Goal: Task Accomplishment & Management: Manage account settings

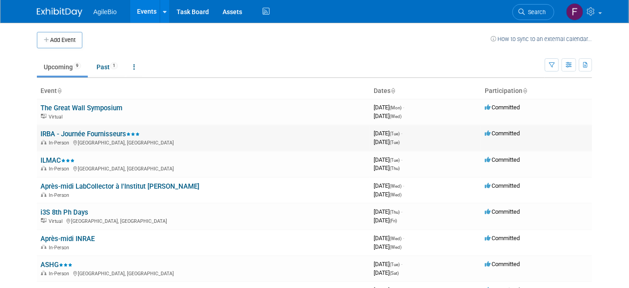
click at [104, 135] on link "IRBA - Journée Fournisseurs" at bounding box center [90, 134] width 99 height 8
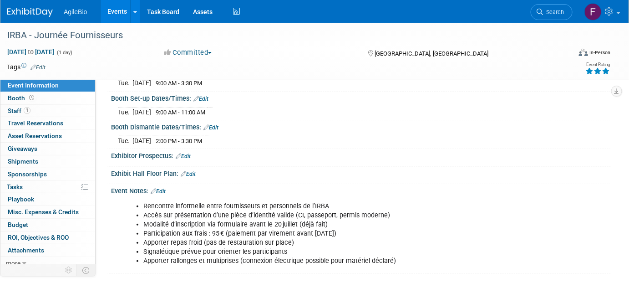
scroll to position [109, 0]
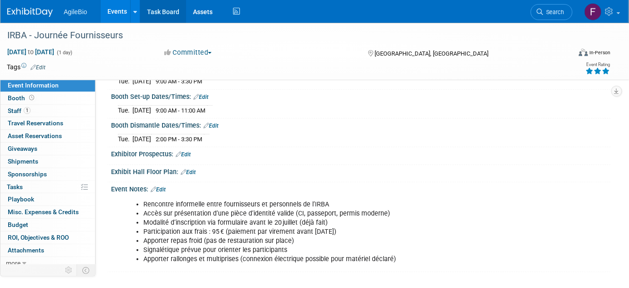
click at [169, 14] on link "Task Board" at bounding box center [163, 11] width 46 height 23
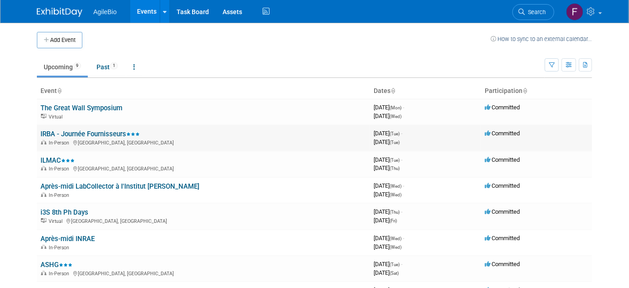
click at [87, 136] on link "IRBA - Journée Fournisseurs" at bounding box center [90, 134] width 99 height 8
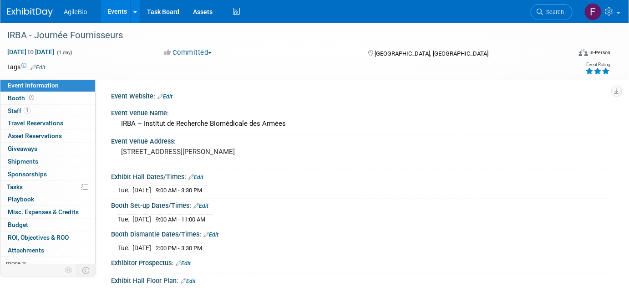
click at [113, 10] on link "Events" at bounding box center [117, 11] width 33 height 23
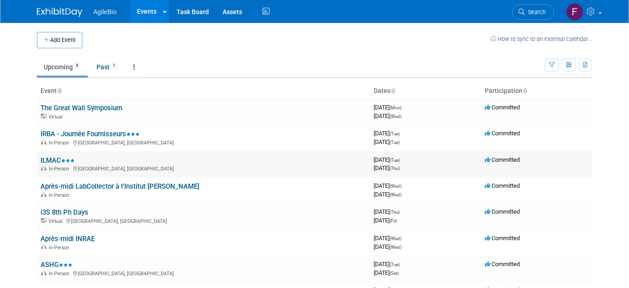
click at [54, 160] on link "ILMAC" at bounding box center [58, 160] width 34 height 8
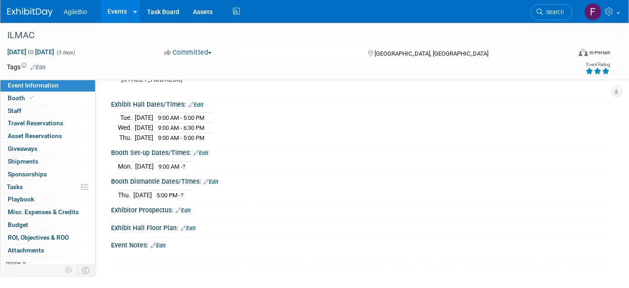
scroll to position [92, 0]
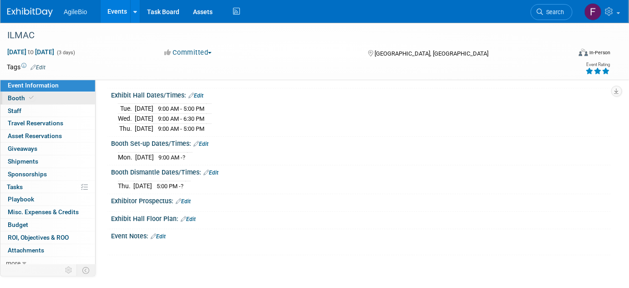
click at [48, 99] on link "Booth" at bounding box center [47, 98] width 95 height 12
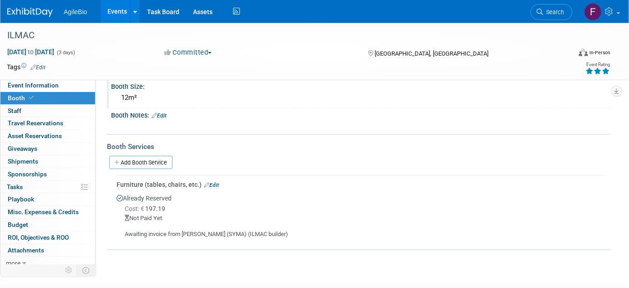
scroll to position [87, 0]
click at [48, 189] on link "0% Tasks 0%" at bounding box center [47, 187] width 95 height 12
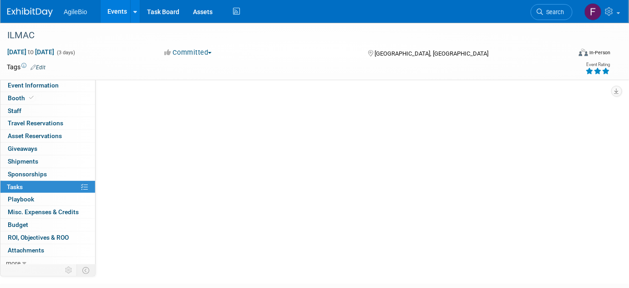
scroll to position [0, 0]
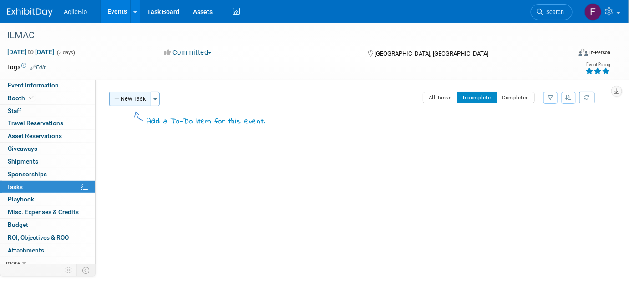
click at [130, 100] on button "New Task" at bounding box center [130, 99] width 42 height 15
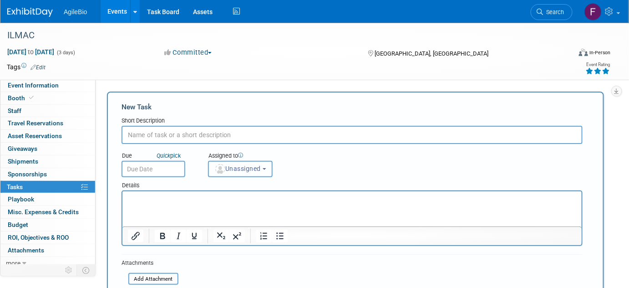
click at [259, 172] on button "Unassigned" at bounding box center [240, 169] width 65 height 16
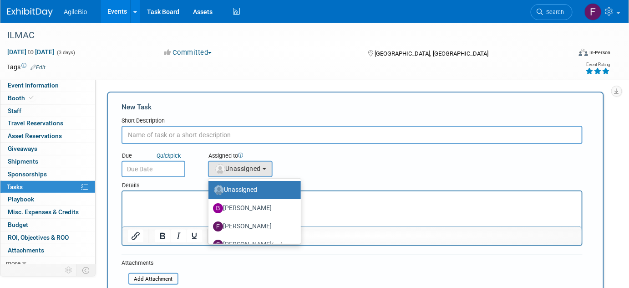
click at [292, 166] on div "Assigned to <img src="https://www.exhibitday.com/Images/Unassigned-User-Icon.pn…" at bounding box center [260, 163] width 119 height 30
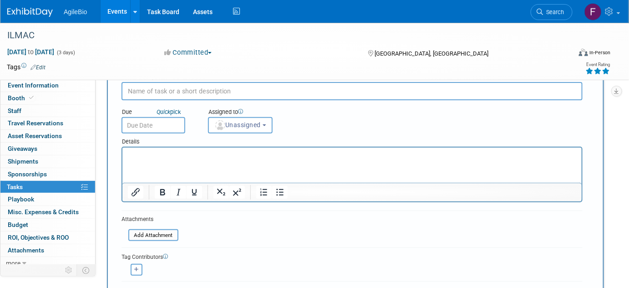
scroll to position [44, 0]
click at [158, 225] on div "Attachments Add Attachment" at bounding box center [150, 227] width 57 height 27
click at [158, 230] on input "file" at bounding box center [123, 235] width 108 height 10
click at [617, 13] on link at bounding box center [602, 11] width 45 height 23
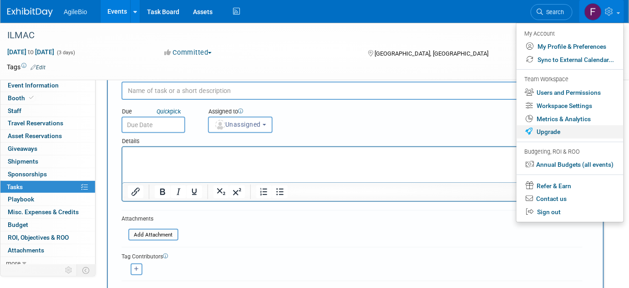
click at [559, 135] on link "Upgrade" at bounding box center [570, 131] width 107 height 13
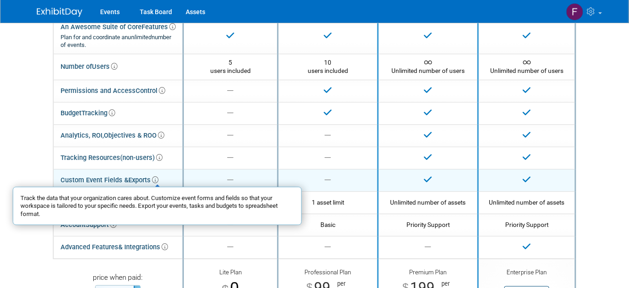
scroll to position [61, 0]
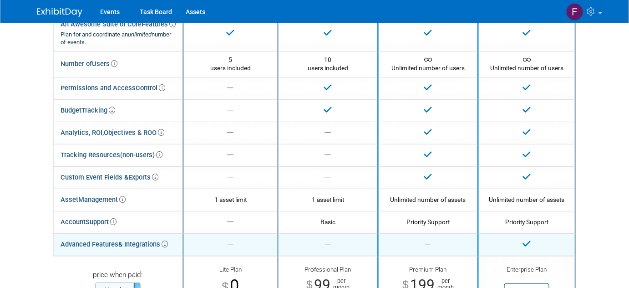
click at [167, 242] on icon at bounding box center [165, 244] width 6 height 6
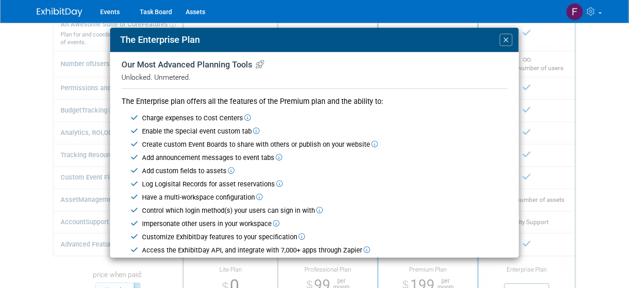
scroll to position [34, 0]
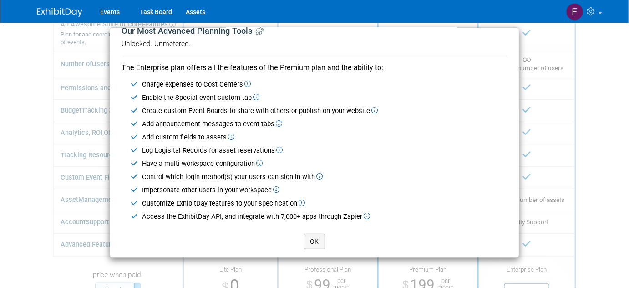
click at [74, 127] on div "The Enterprise Plan × Our Most Advanced Planning Tools Unlocked. Unmetered. The…" at bounding box center [314, 144] width 629 height 288
click at [312, 242] on button "OK" at bounding box center [314, 241] width 21 height 15
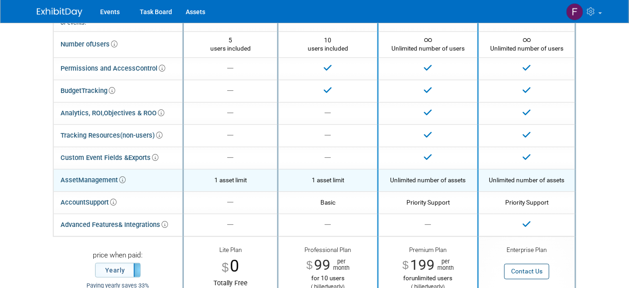
scroll to position [80, 0]
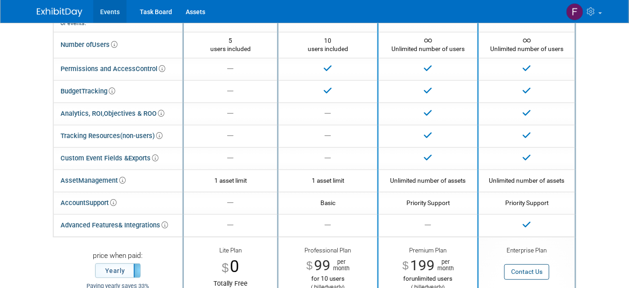
click at [114, 12] on link "Events" at bounding box center [109, 11] width 33 height 23
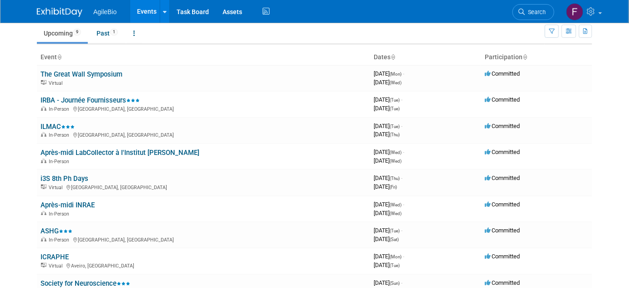
scroll to position [34, 0]
click at [597, 17] on link at bounding box center [583, 11] width 45 height 23
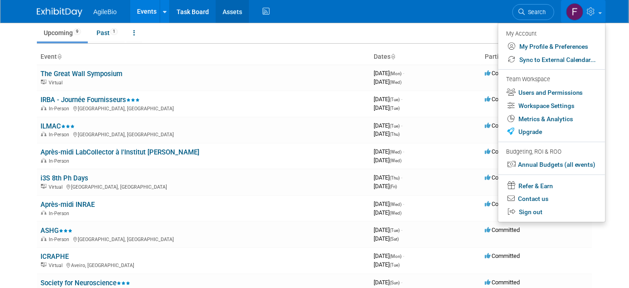
click at [227, 9] on link "Assets" at bounding box center [232, 11] width 33 height 23
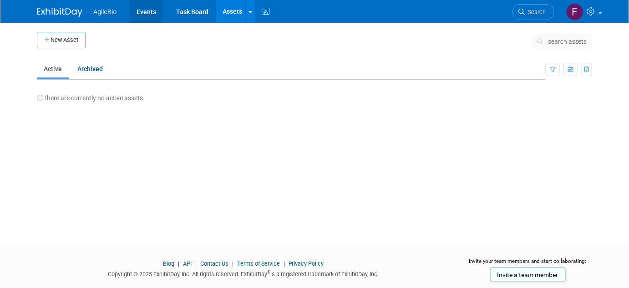
click at [145, 11] on link "Events" at bounding box center [146, 11] width 33 height 23
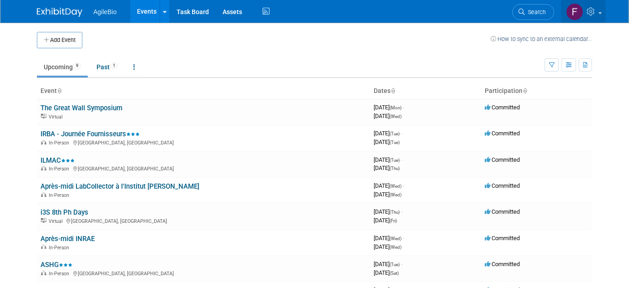
click at [585, 8] on link at bounding box center [583, 11] width 45 height 23
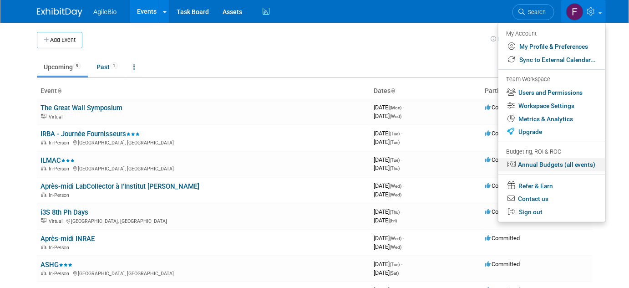
click at [554, 165] on link "Annual Budgets (all events)" at bounding box center [552, 164] width 107 height 13
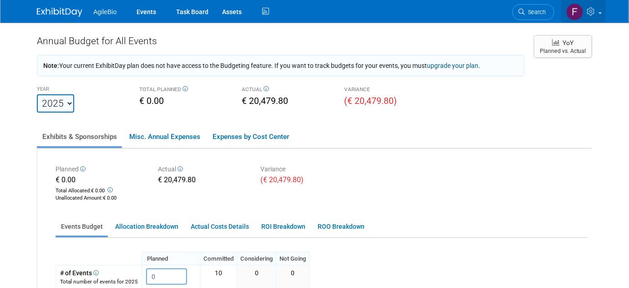
click at [598, 15] on link at bounding box center [583, 11] width 45 height 23
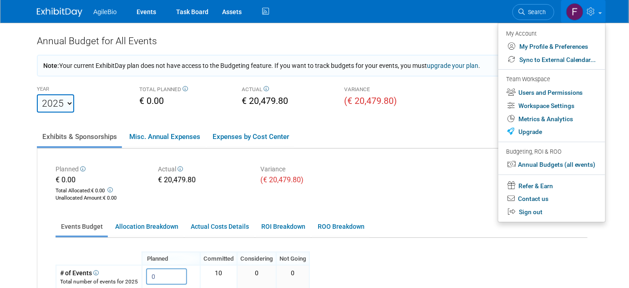
click at [461, 110] on div "YEAR 2023 2024 2025 2026 2027 2028 2029 2030 2031 TOTAL PLANNED € 0.00 ACTUAL" at bounding box center [281, 97] width 502 height 29
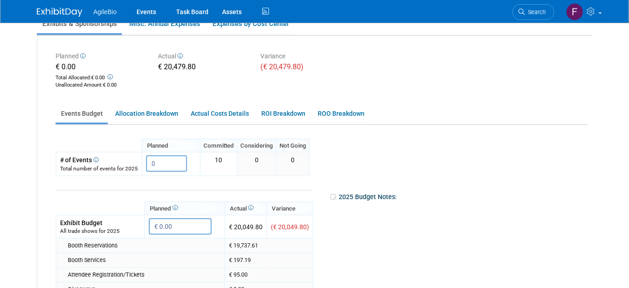
scroll to position [100, 0]
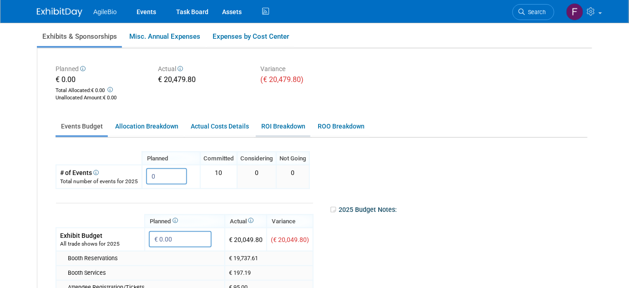
click at [290, 132] on link "ROI Breakdown" at bounding box center [283, 126] width 55 height 18
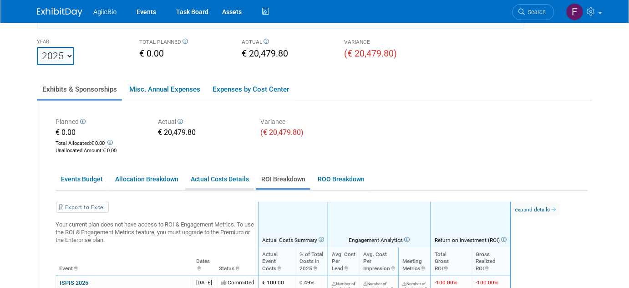
scroll to position [27, 0]
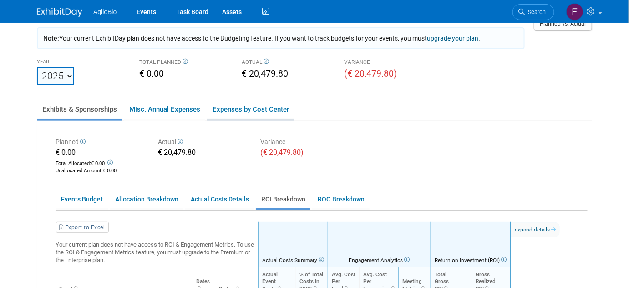
click at [223, 112] on link "Expenses by Cost Center" at bounding box center [250, 109] width 87 height 19
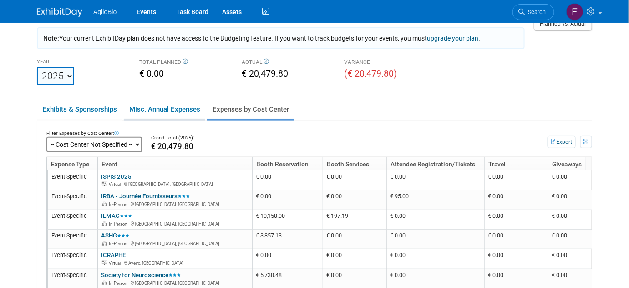
click at [182, 114] on link "Misc. Annual Expenses" at bounding box center [165, 109] width 82 height 19
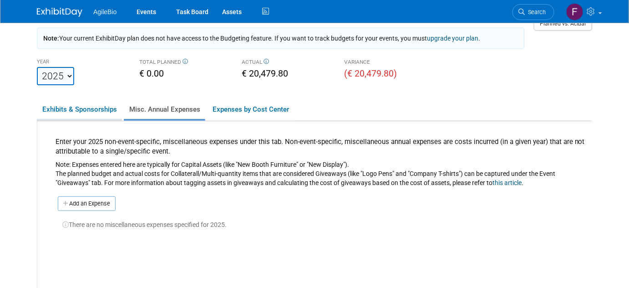
click at [92, 110] on link "Exhibits & Sponsorships" at bounding box center [79, 109] width 85 height 19
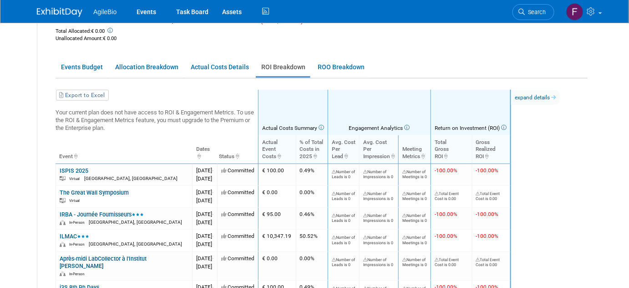
scroll to position [165, 0]
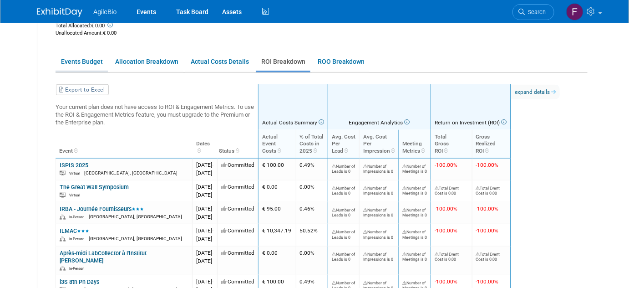
click at [83, 60] on link "Events Budget" at bounding box center [82, 62] width 52 height 18
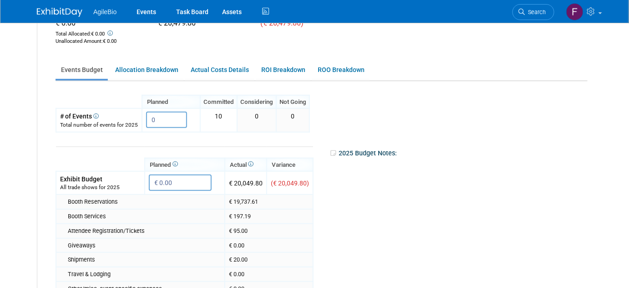
scroll to position [157, 0]
click at [150, 10] on link "Events" at bounding box center [146, 11] width 33 height 23
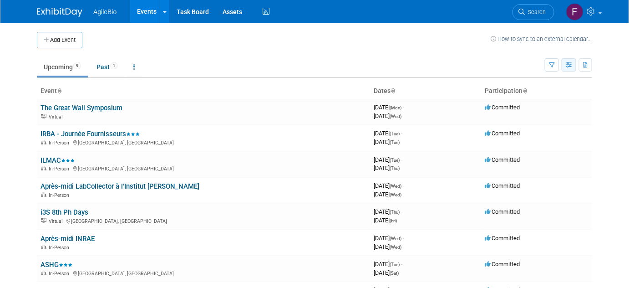
click at [568, 61] on button "button" at bounding box center [569, 64] width 15 height 13
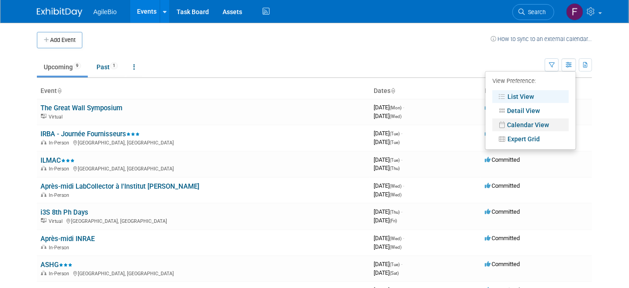
click at [525, 123] on link "Calendar View" at bounding box center [531, 124] width 77 height 13
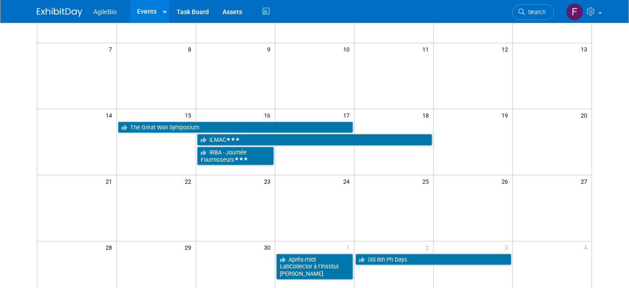
scroll to position [125, 0]
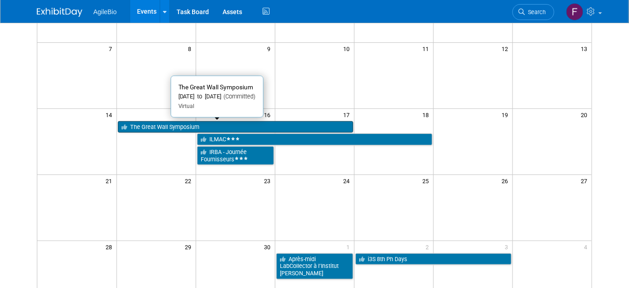
click at [313, 123] on link "The Great Wall Symposium" at bounding box center [235, 127] width 235 height 12
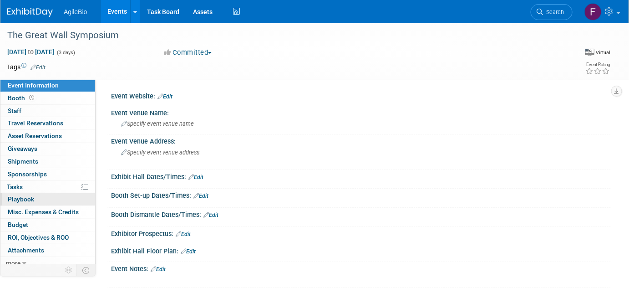
click at [43, 193] on link "0 Playbook 0" at bounding box center [47, 199] width 95 height 12
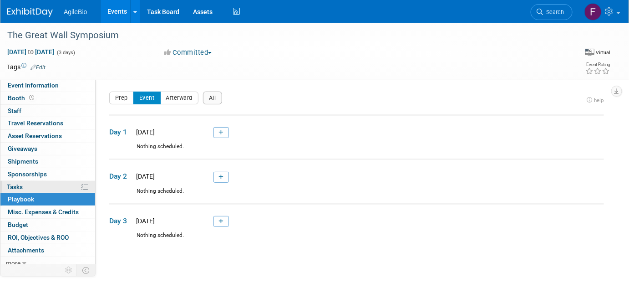
click at [51, 188] on link "0% Tasks 0%" at bounding box center [47, 187] width 95 height 12
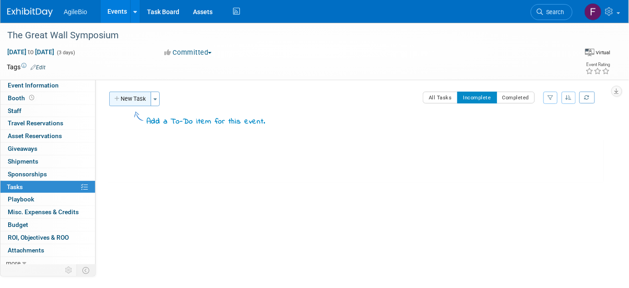
click at [135, 102] on button "New Task" at bounding box center [130, 99] width 42 height 15
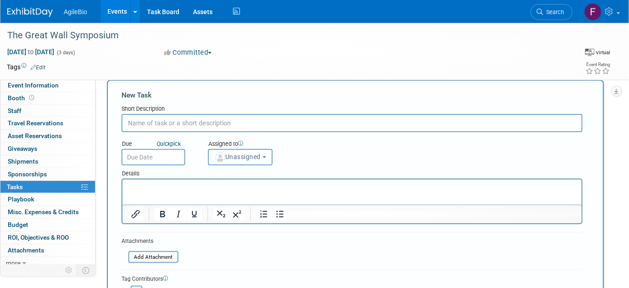
scroll to position [17, 0]
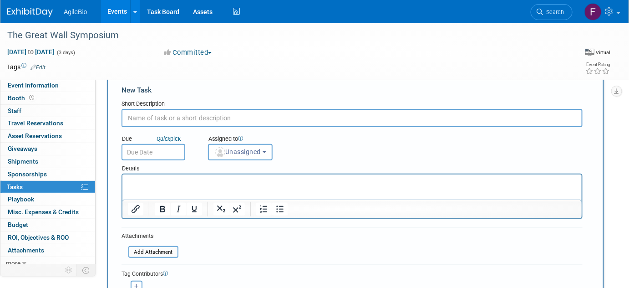
click at [304, 122] on input "text" at bounding box center [352, 118] width 461 height 18
click at [213, 183] on p "Rich Text Area. Press ALT-0 for help." at bounding box center [352, 182] width 449 height 9
click at [245, 118] on input "Package list" at bounding box center [352, 118] width 461 height 18
type input "Package list (160 attendees)"
click at [262, 182] on p "Rich Text Area. Press ALT-0 for help." at bounding box center [352, 182] width 449 height 9
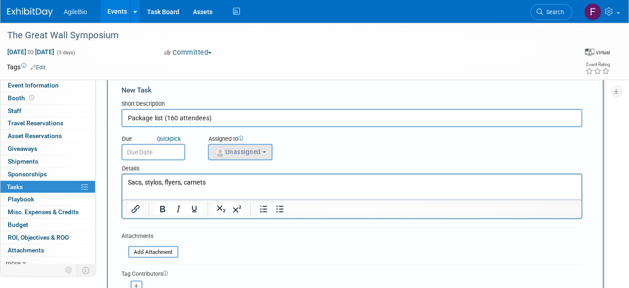
click at [261, 150] on span "Unassigned" at bounding box center [237, 151] width 46 height 7
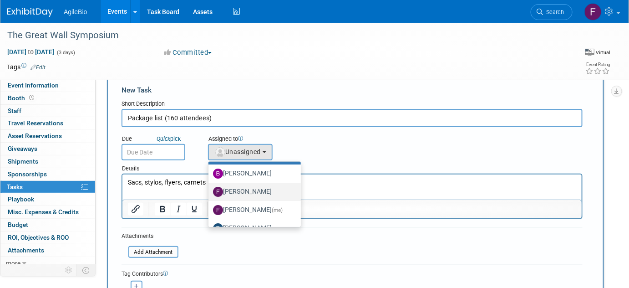
scroll to position [18, 0]
click at [243, 208] on label "Fouad Batel (me)" at bounding box center [252, 209] width 79 height 15
click at [210, 208] on input "Fouad Batel (me)" at bounding box center [207, 208] width 6 height 6
select select "7f51ba9b-f131-41e9-b770-254fb496e617"
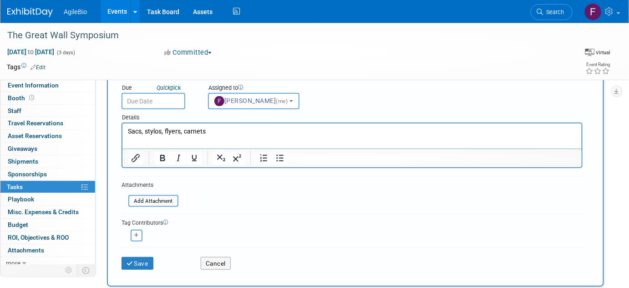
scroll to position [68, 0]
click at [148, 257] on button "Save" at bounding box center [138, 263] width 32 height 13
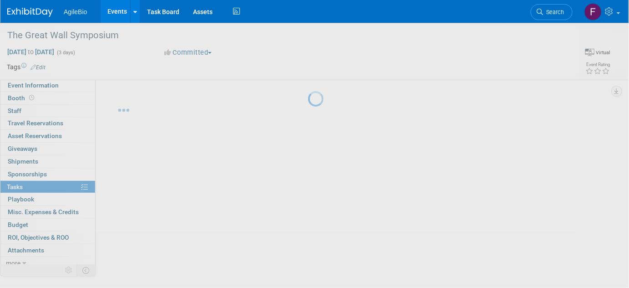
scroll to position [0, 0]
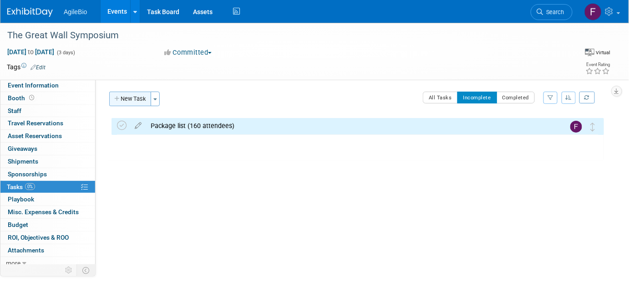
click at [137, 100] on button "New Task" at bounding box center [130, 99] width 42 height 15
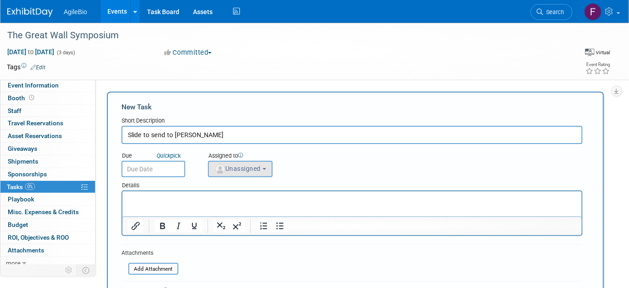
type input "Slide to send to Ivo"
click at [239, 161] on button "Unassigned" at bounding box center [240, 169] width 65 height 16
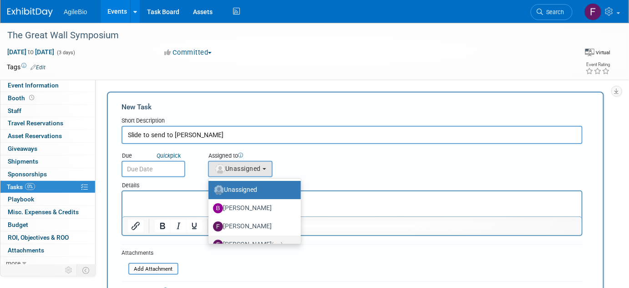
click at [232, 239] on label "Fouad Batel (me)" at bounding box center [252, 244] width 79 height 15
click at [210, 240] on input "Fouad Batel (me)" at bounding box center [207, 243] width 6 height 6
radio input "true"
select select "7f51ba9b-f131-41e9-b770-254fb496e617"
radio input "false"
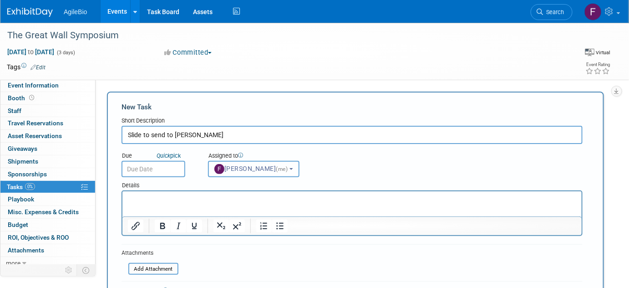
click at [254, 165] on span "Fouad Batel (me)" at bounding box center [251, 168] width 75 height 7
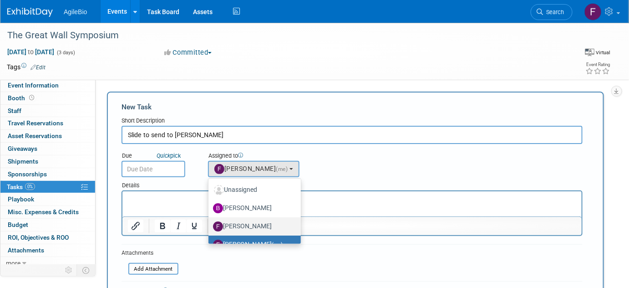
click at [245, 220] on label "[PERSON_NAME]" at bounding box center [252, 226] width 79 height 15
click at [210, 222] on input "[PERSON_NAME]" at bounding box center [207, 225] width 6 height 6
select select "faff0ab3-1e2f-49b4-9c19-20d3da7109fb"
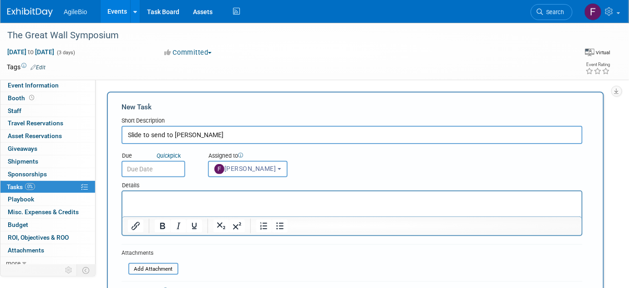
click at [224, 198] on p "Rich Text Area. Press ALT-0 for help." at bounding box center [352, 198] width 449 height 9
click at [140, 134] on input "Slide to send to Ivo" at bounding box center [352, 135] width 461 height 18
drag, startPoint x: 140, startPoint y: 134, endPoint x: 119, endPoint y: 136, distance: 21.5
click at [119, 136] on div "New Task Short Description Slide to send to Ivo Due Quick pick Unassigned (me) …" at bounding box center [355, 223] width 497 height 263
click at [216, 133] on input "LC presentation to send to Ivo" at bounding box center [352, 135] width 461 height 18
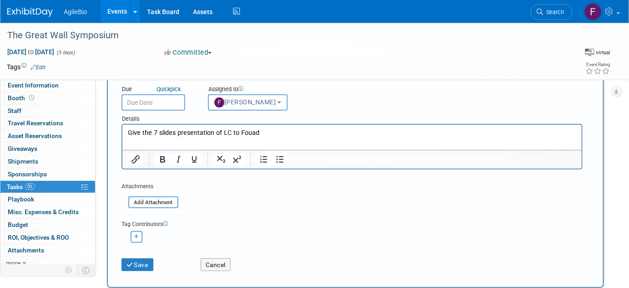
scroll to position [84, 0]
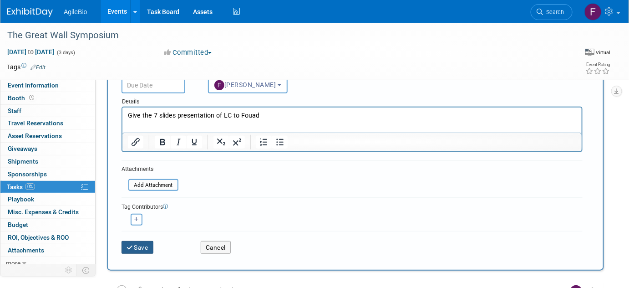
type input "LC presentation to send to Ivo"
click at [141, 243] on button "Save" at bounding box center [138, 247] width 32 height 13
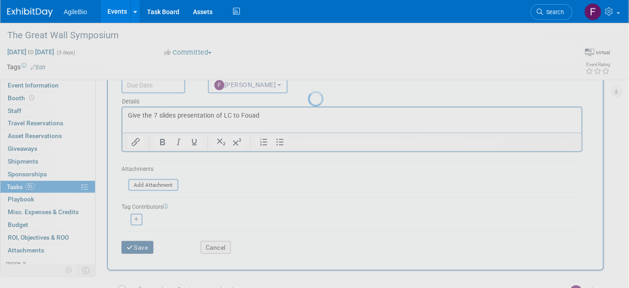
scroll to position [0, 0]
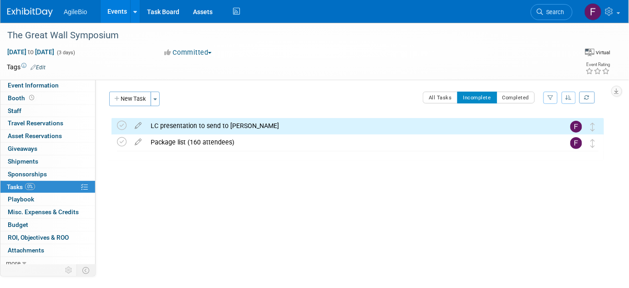
click at [228, 178] on div at bounding box center [355, 170] width 497 height 18
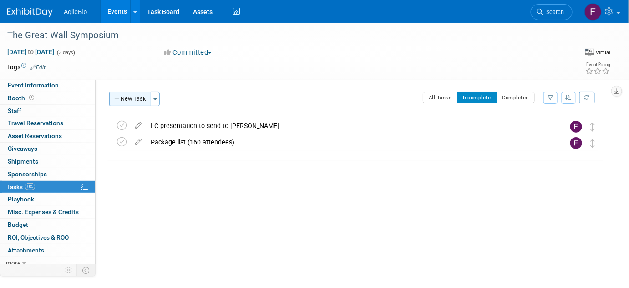
click at [144, 105] on button "New Task" at bounding box center [130, 99] width 42 height 15
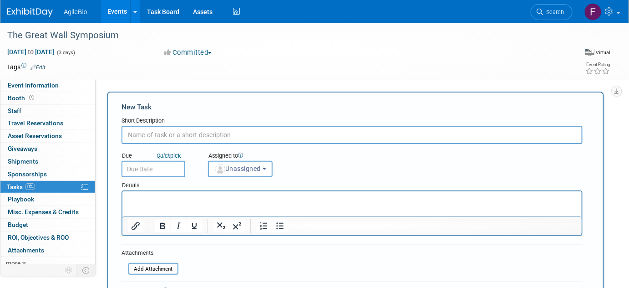
click at [200, 132] on input "text" at bounding box center [352, 135] width 461 height 18
type input "Poster à faire pour the Great Wall"
click at [240, 165] on span "Unassigned" at bounding box center [237, 168] width 46 height 7
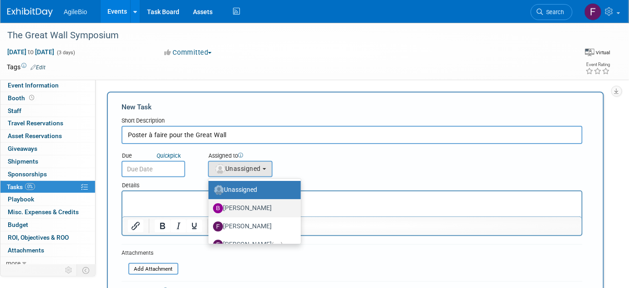
click at [236, 201] on label "[PERSON_NAME]" at bounding box center [252, 208] width 79 height 15
click at [210, 204] on input "[PERSON_NAME]" at bounding box center [207, 207] width 6 height 6
select select "3a42d673-e216-4f28-a11d-924da924d484"
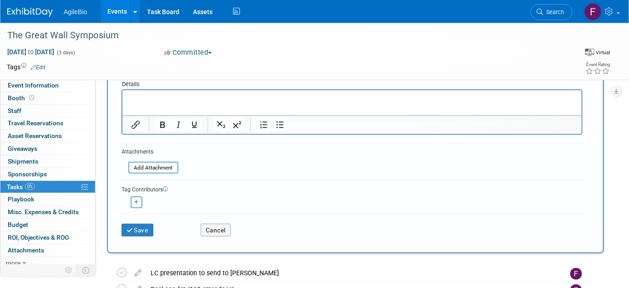
scroll to position [106, 0]
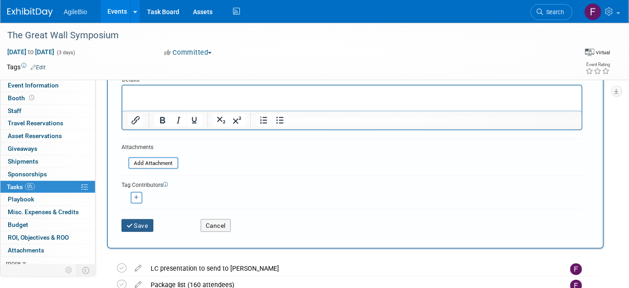
click at [141, 226] on button "Save" at bounding box center [138, 225] width 32 height 13
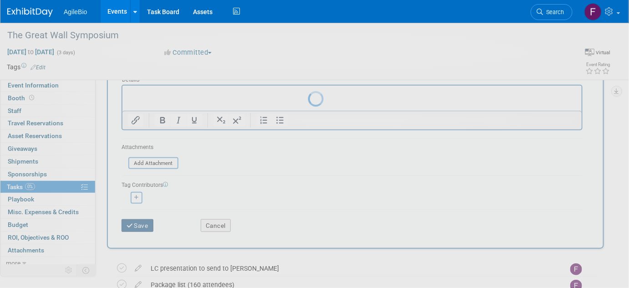
scroll to position [0, 0]
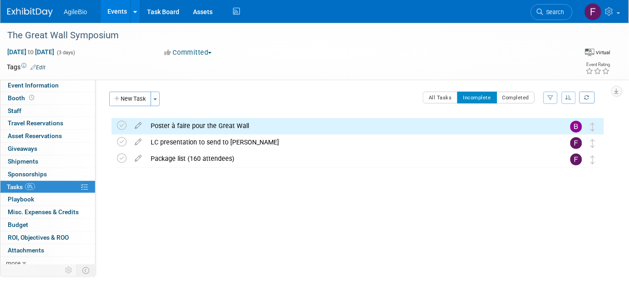
click at [349, 205] on div "Event Website: Edit Event Venue Name: Specify event venue name Event Venue Addr…" at bounding box center [353, 173] width 515 height 188
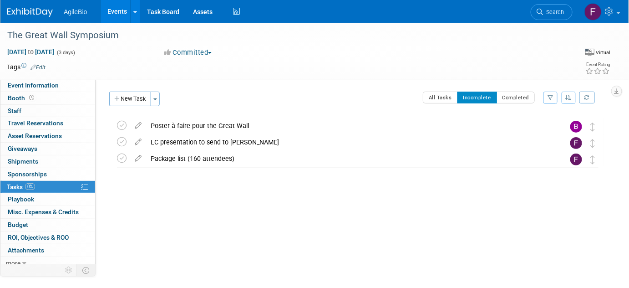
click at [341, 126] on div "Poster à faire pour the Great Wall" at bounding box center [349, 125] width 406 height 15
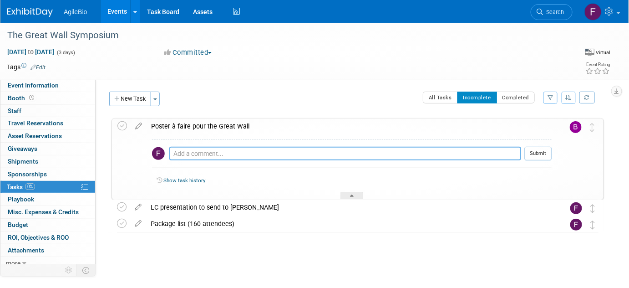
click at [201, 151] on textarea at bounding box center [345, 154] width 352 height 14
click at [142, 127] on icon at bounding box center [139, 123] width 16 height 11
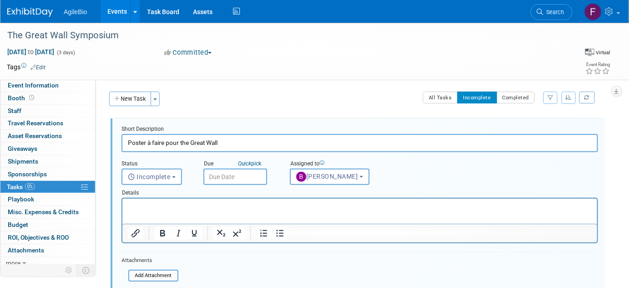
click at [148, 143] on input "Poster à faire pour the Great Wall" at bounding box center [360, 143] width 477 height 18
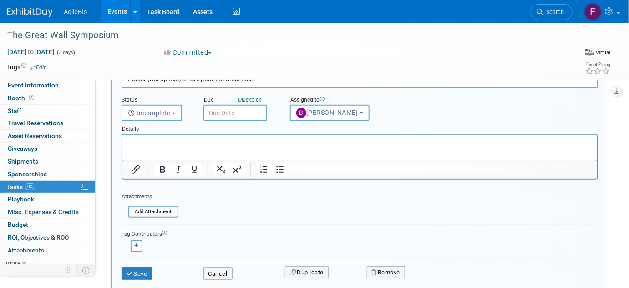
scroll to position [65, 0]
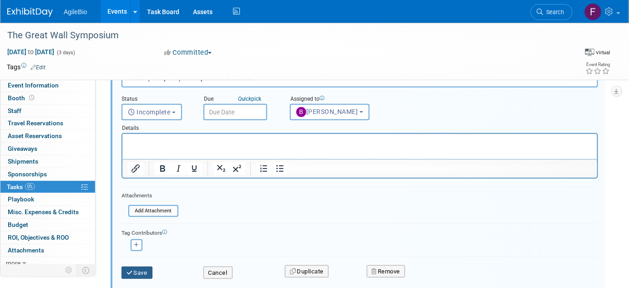
type input "Poster (roll-up fixe) à faire pour the Great Wall"
click at [136, 273] on button "Save" at bounding box center [137, 272] width 31 height 13
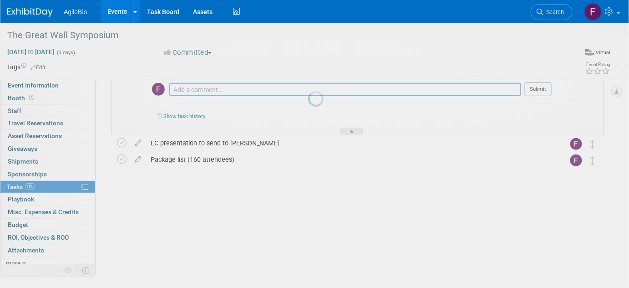
scroll to position [0, 0]
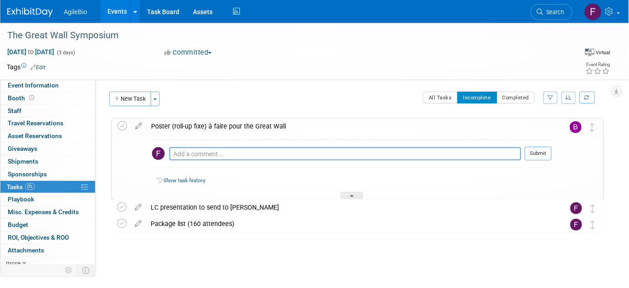
click at [290, 251] on div "The Great Wall Symposium Sep 15, 2025 to Sep 17, 2025 (Going) Poster (roll-up f…" at bounding box center [355, 192] width 497 height 151
click at [345, 195] on div at bounding box center [352, 196] width 23 height 8
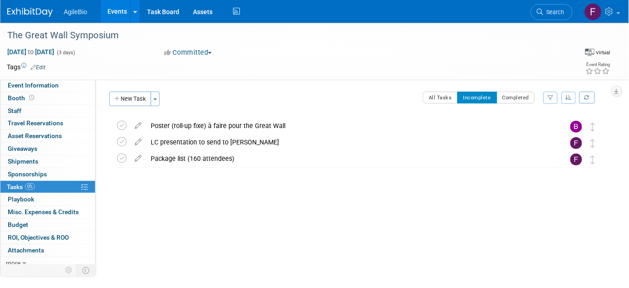
click at [127, 15] on link "Events" at bounding box center [117, 11] width 33 height 23
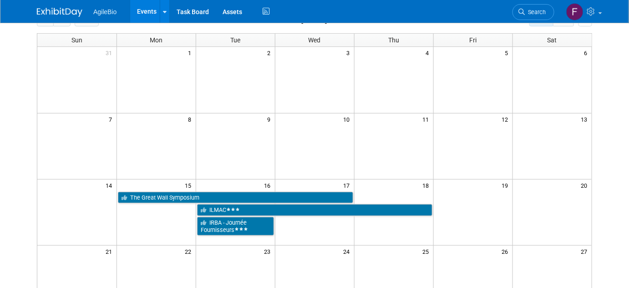
scroll to position [63, 0]
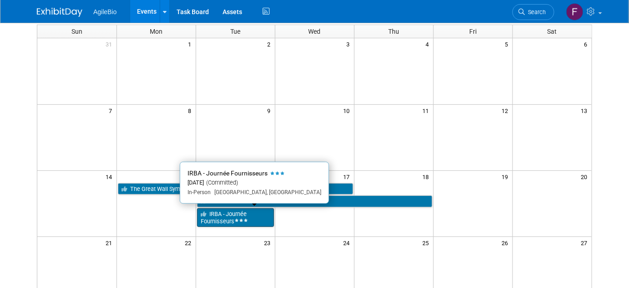
click at [236, 215] on link "IRBA - Journée Fournisseurs" at bounding box center [235, 217] width 77 height 19
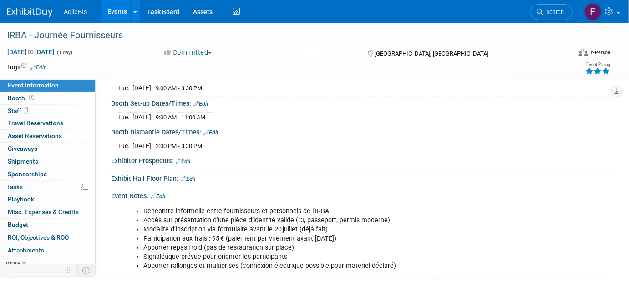
scroll to position [112, 0]
